Goal: Transaction & Acquisition: Purchase product/service

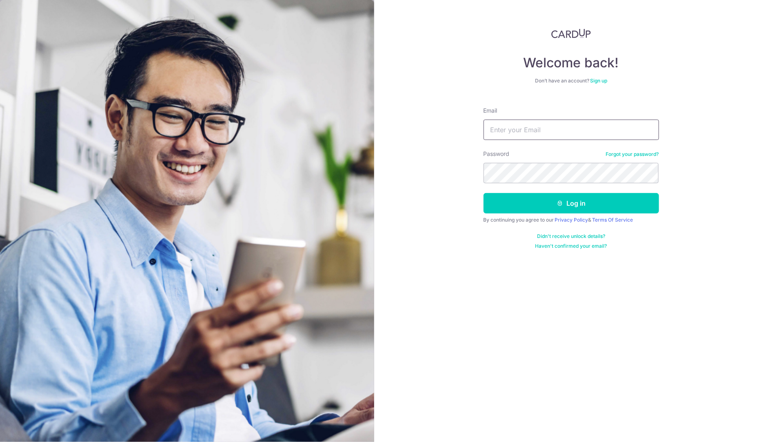
click at [570, 129] on input "Email" at bounding box center [572, 130] width 176 height 20
click at [0, 442] on com-1password-button at bounding box center [0, 442] width 0 height 0
click at [535, 129] on input "jon" at bounding box center [572, 130] width 176 height 20
type input "j"
click at [529, 132] on input "Email" at bounding box center [572, 130] width 176 height 20
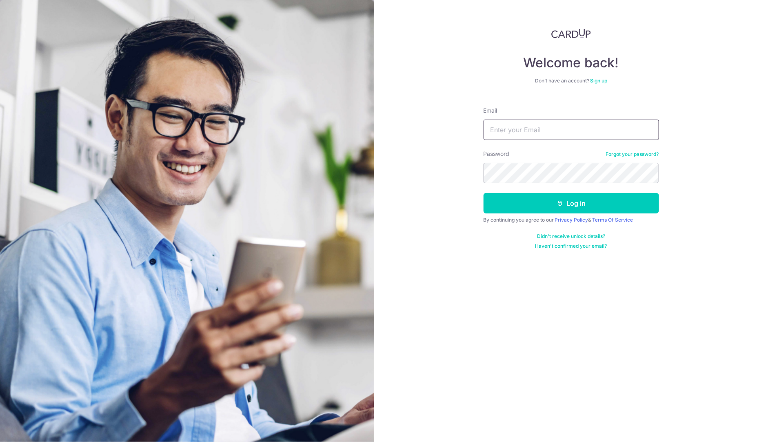
type input "jonwoods79@gmail.com"
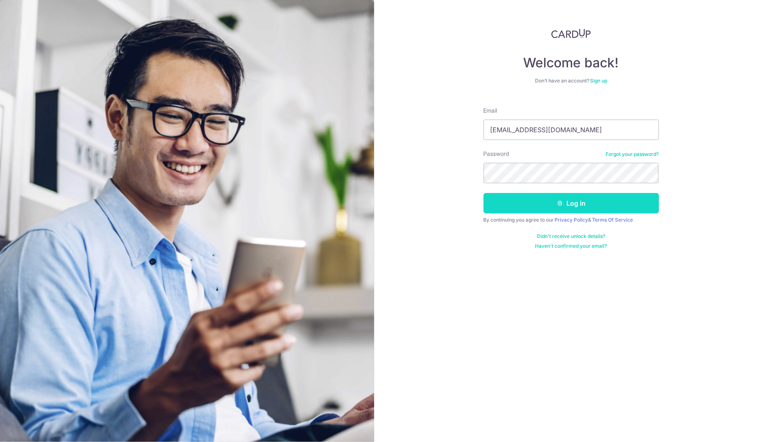
click at [531, 205] on button "Log in" at bounding box center [572, 203] width 176 height 20
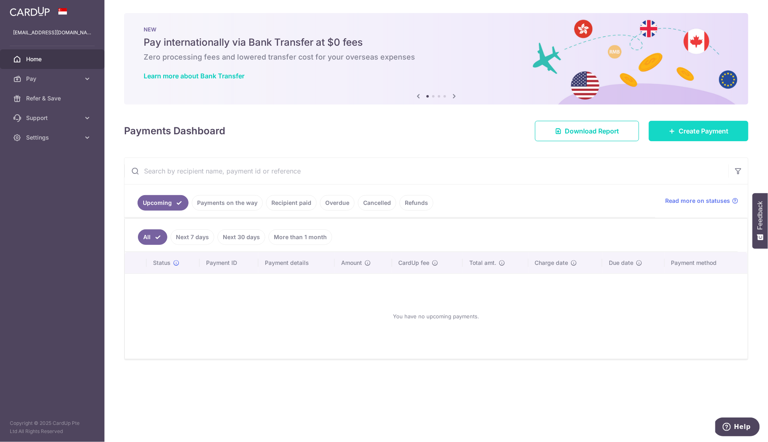
click at [680, 131] on span "Create Payment" at bounding box center [704, 131] width 50 height 10
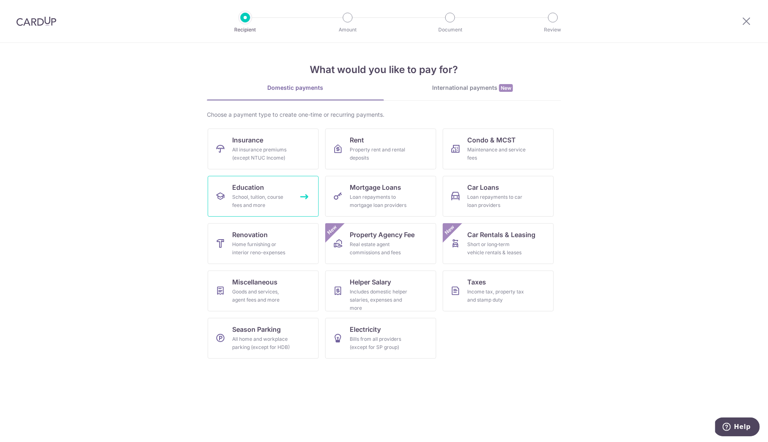
click at [264, 193] on div "School, tuition, course fees and more" at bounding box center [261, 201] width 59 height 16
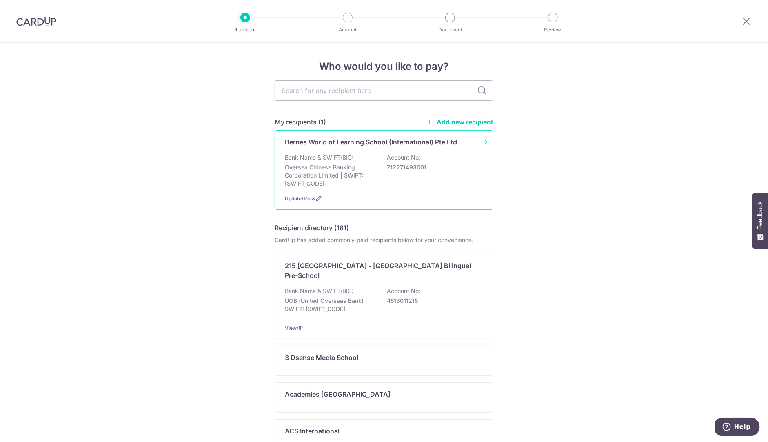
click at [337, 161] on p "Bank Name & SWIFT/BIC:" at bounding box center [319, 157] width 69 height 8
click at [391, 165] on div "Bank Name & SWIFT/BIC: Oversea Chinese Banking Corporation Limited | SWIFT: [SW…" at bounding box center [384, 170] width 198 height 34
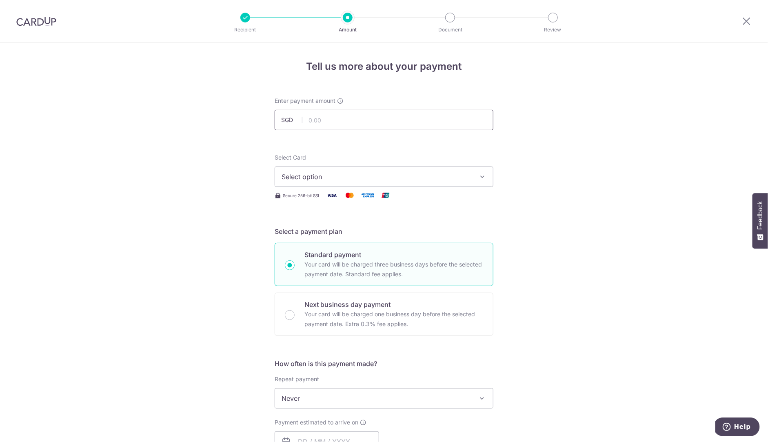
click at [322, 116] on input "text" at bounding box center [384, 120] width 219 height 20
type input "994.08"
click at [344, 176] on span "Select option" at bounding box center [377, 177] width 190 height 10
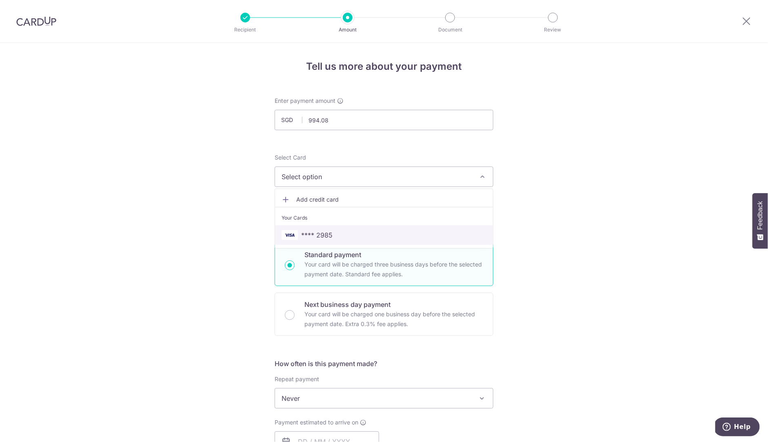
click at [338, 227] on link "**** 2985" at bounding box center [384, 235] width 218 height 20
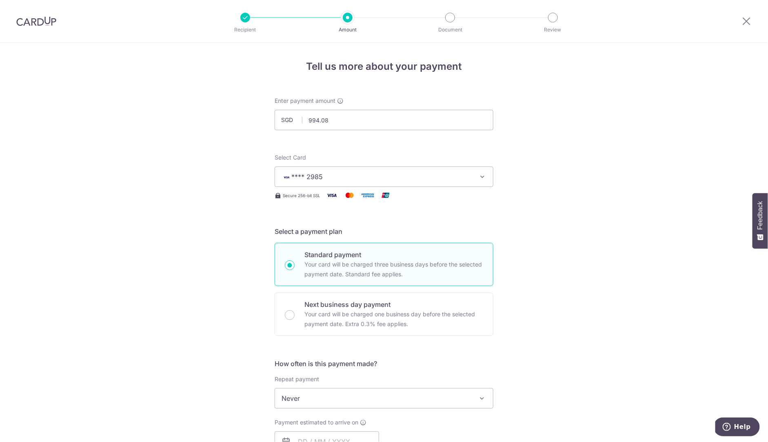
click at [509, 210] on div "Tell us more about your payment Enter payment amount SGD 994.08 994.08 Select C…" at bounding box center [384, 412] width 768 height 738
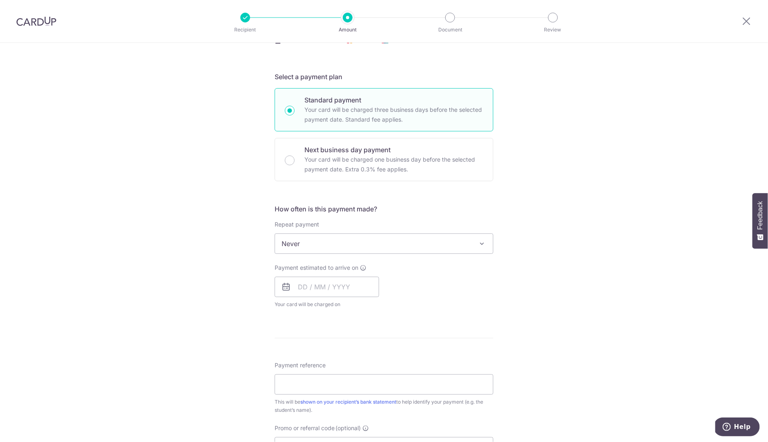
scroll to position [158, 0]
click at [316, 286] on input "text" at bounding box center [327, 283] width 104 height 20
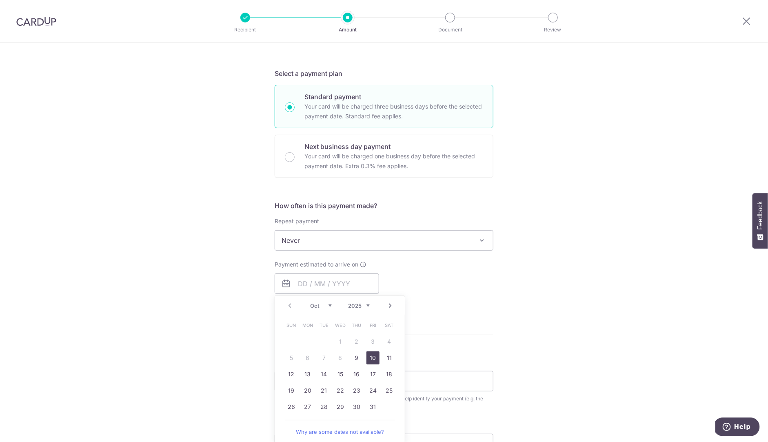
click at [370, 357] on link "10" at bounding box center [373, 357] width 13 height 13
type input "[DATE]"
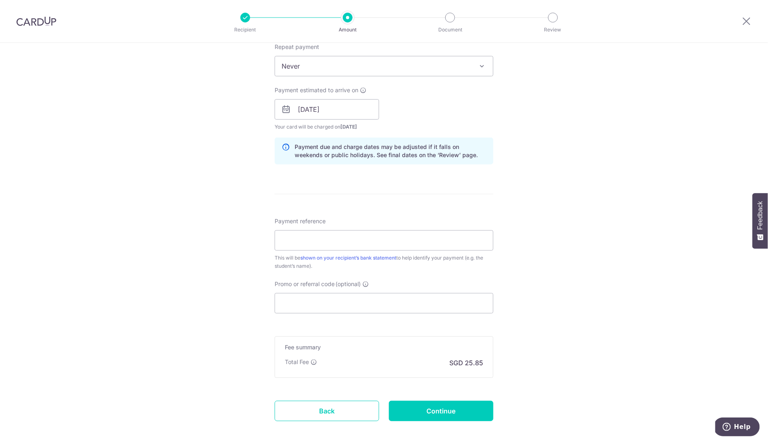
scroll to position [333, 0]
click at [325, 239] on input "Payment reference" at bounding box center [384, 239] width 219 height 20
paste input "EO-I25001925"
type input "EO-I25001925"
click at [344, 299] on input "Promo or referral code (optional)" at bounding box center [384, 302] width 219 height 20
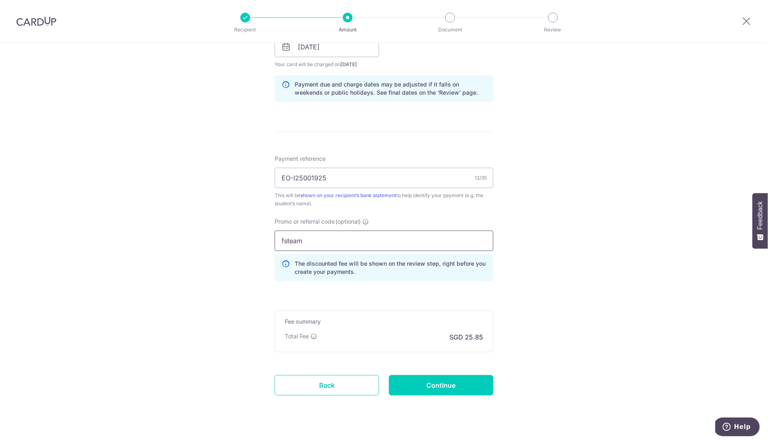
scroll to position [408, 0]
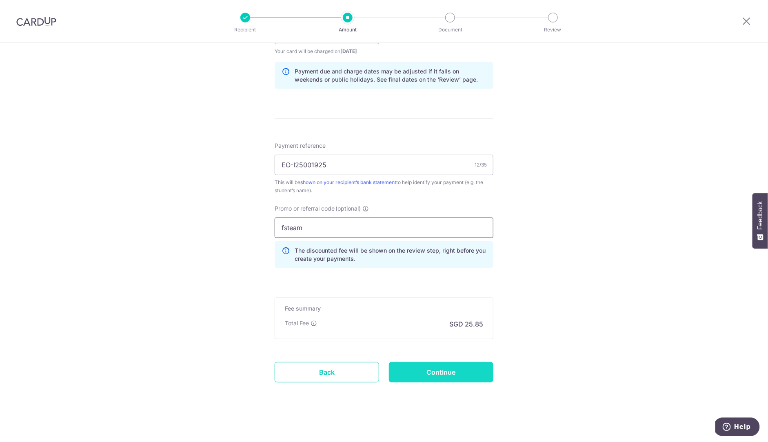
type input "fsteam"
click at [433, 372] on input "Continue" at bounding box center [441, 372] width 104 height 20
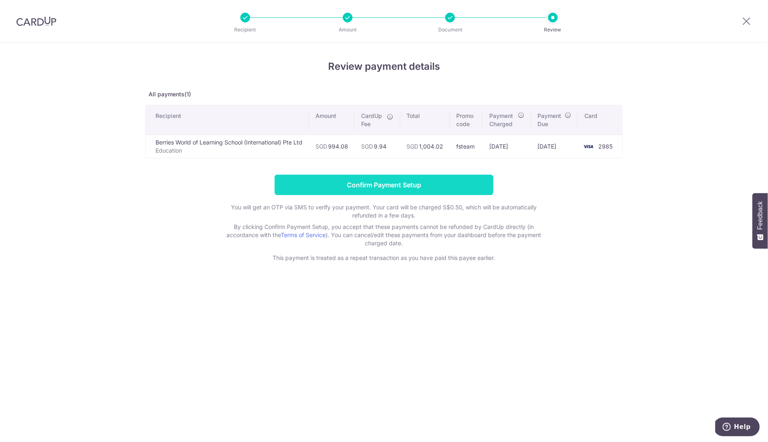
click at [363, 186] on input "Confirm Payment Setup" at bounding box center [384, 185] width 219 height 20
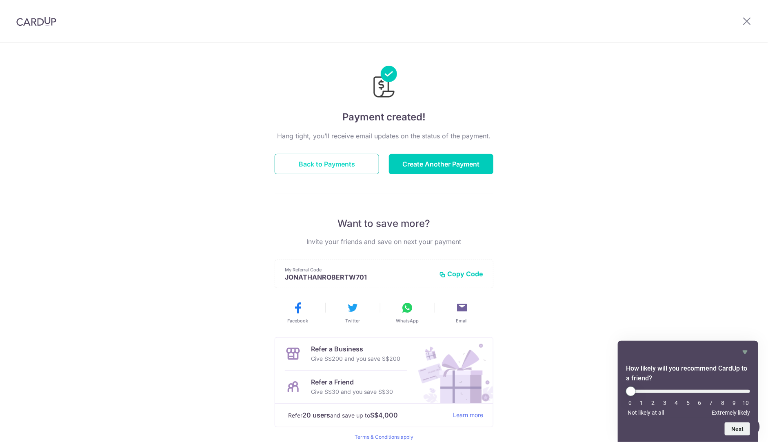
click at [334, 157] on button "Back to Payments" at bounding box center [327, 164] width 104 height 20
